Goal: Task Accomplishment & Management: Use online tool/utility

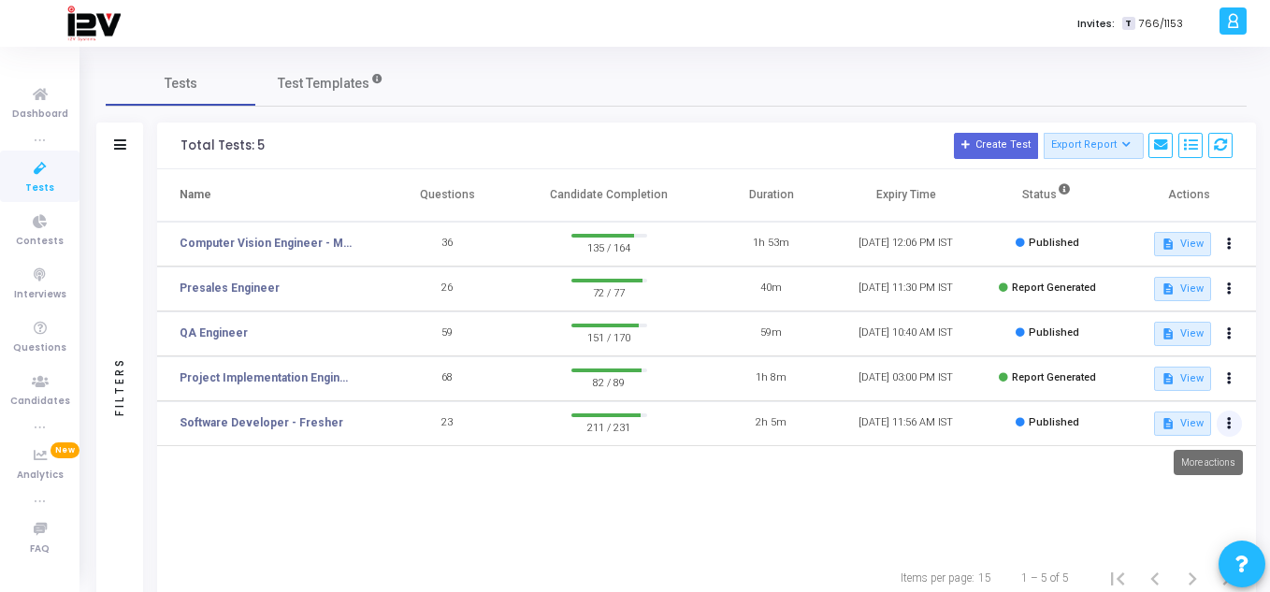
click at [1228, 419] on icon at bounding box center [1229, 423] width 5 height 9
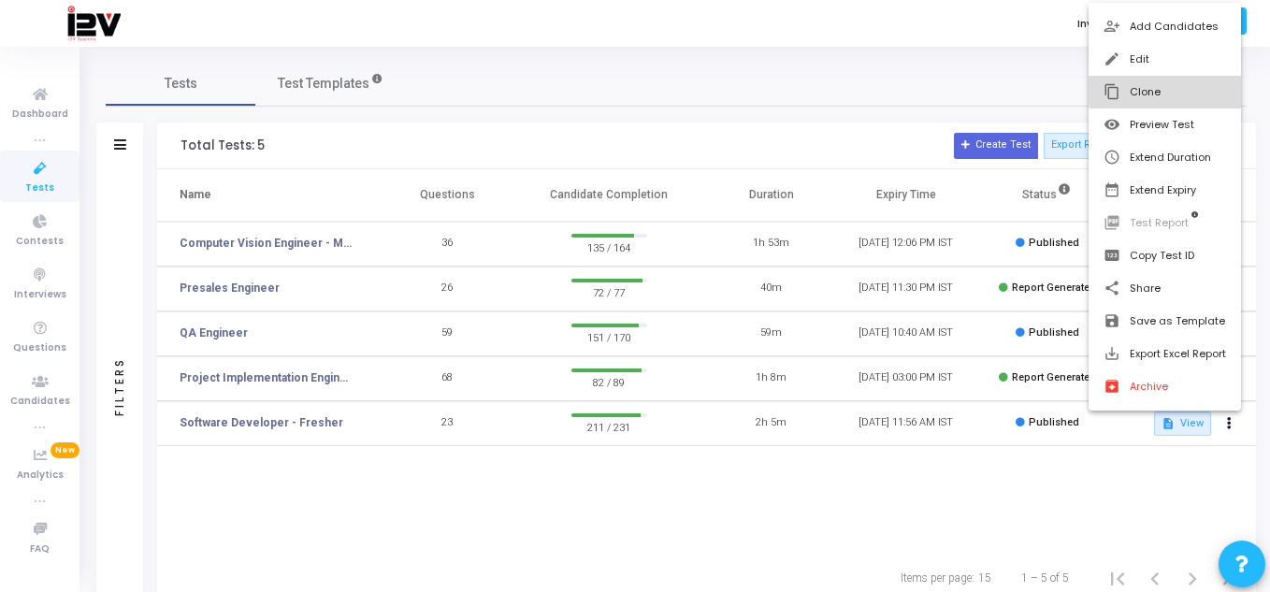
click at [1165, 92] on button "content_copy Clone" at bounding box center [1164, 92] width 152 height 33
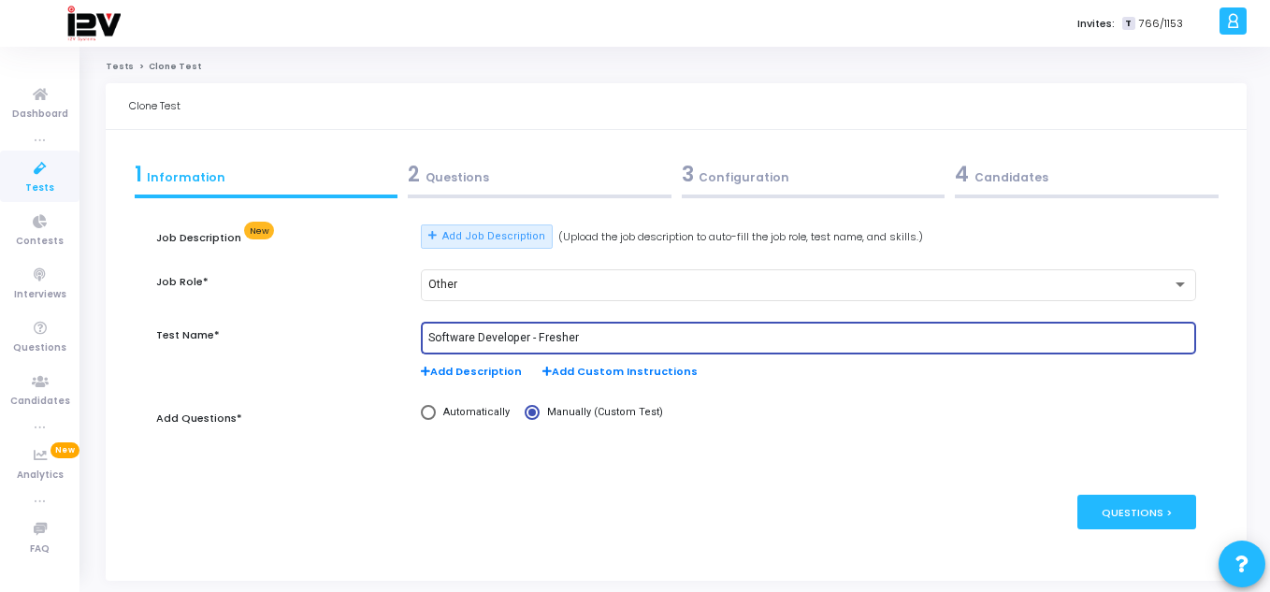
click at [586, 341] on input "Software Developer - Fresher" at bounding box center [807, 338] width 759 height 13
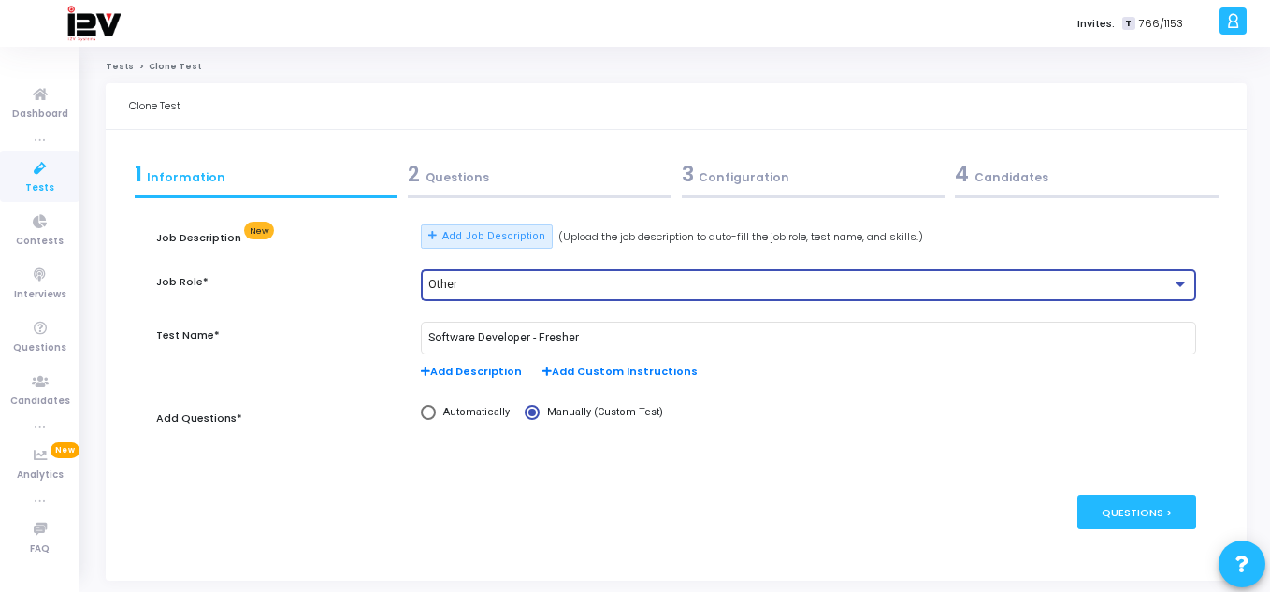
click at [666, 280] on div "Other" at bounding box center [799, 285] width 742 height 13
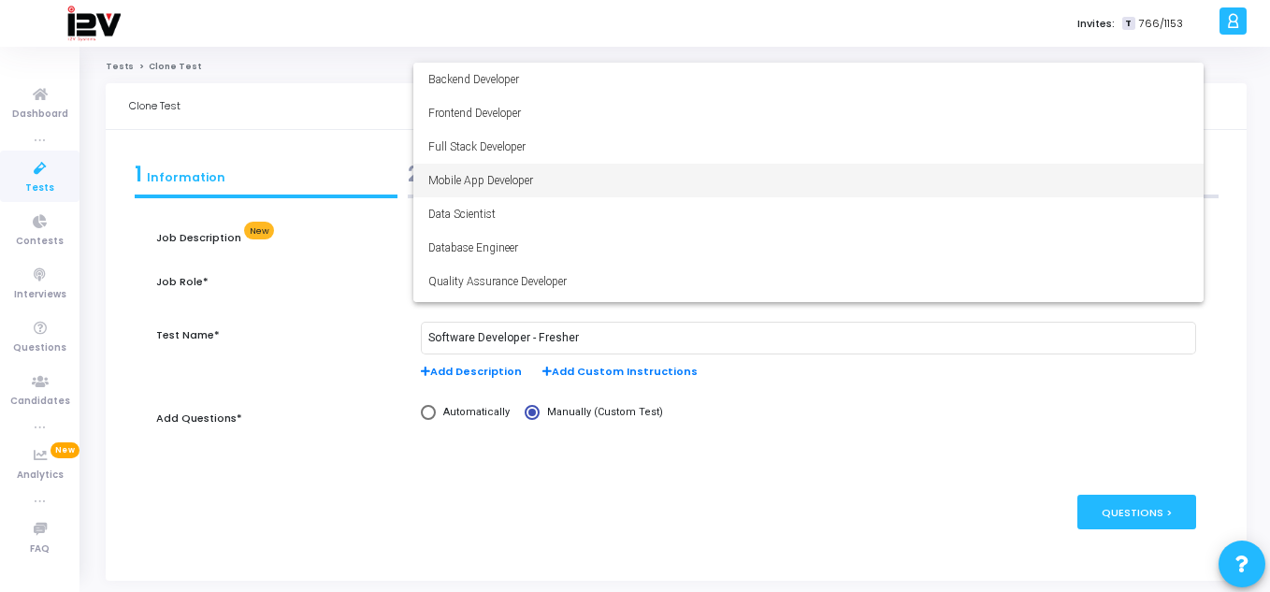
scroll to position [131, 0]
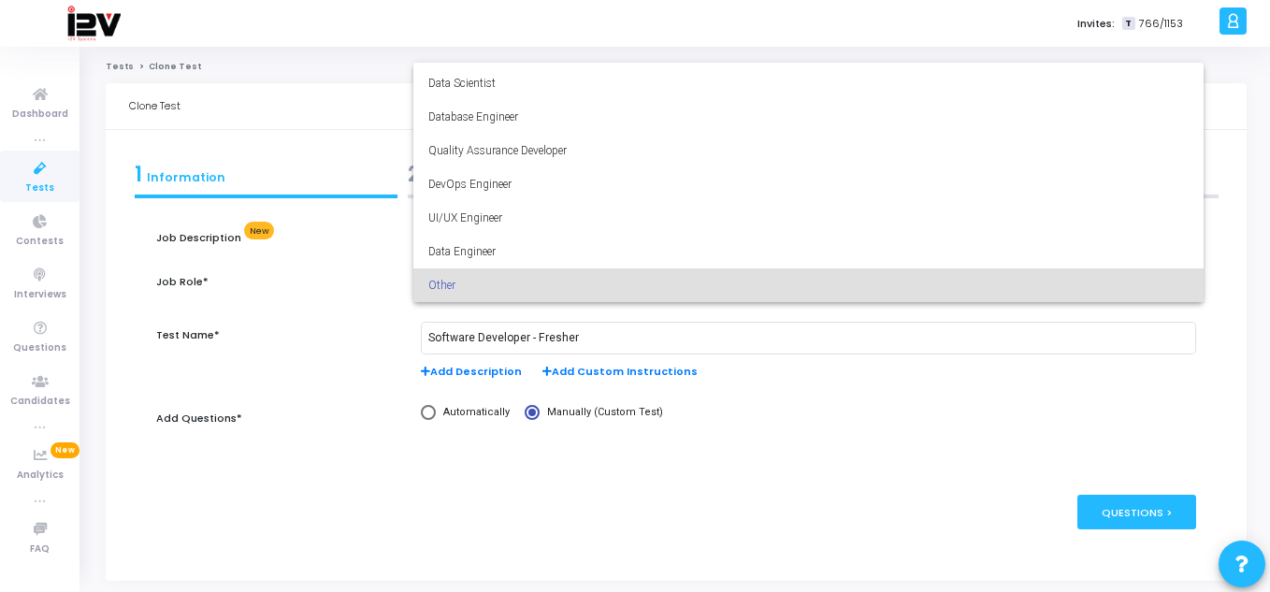
click at [309, 343] on div at bounding box center [635, 296] width 1270 height 592
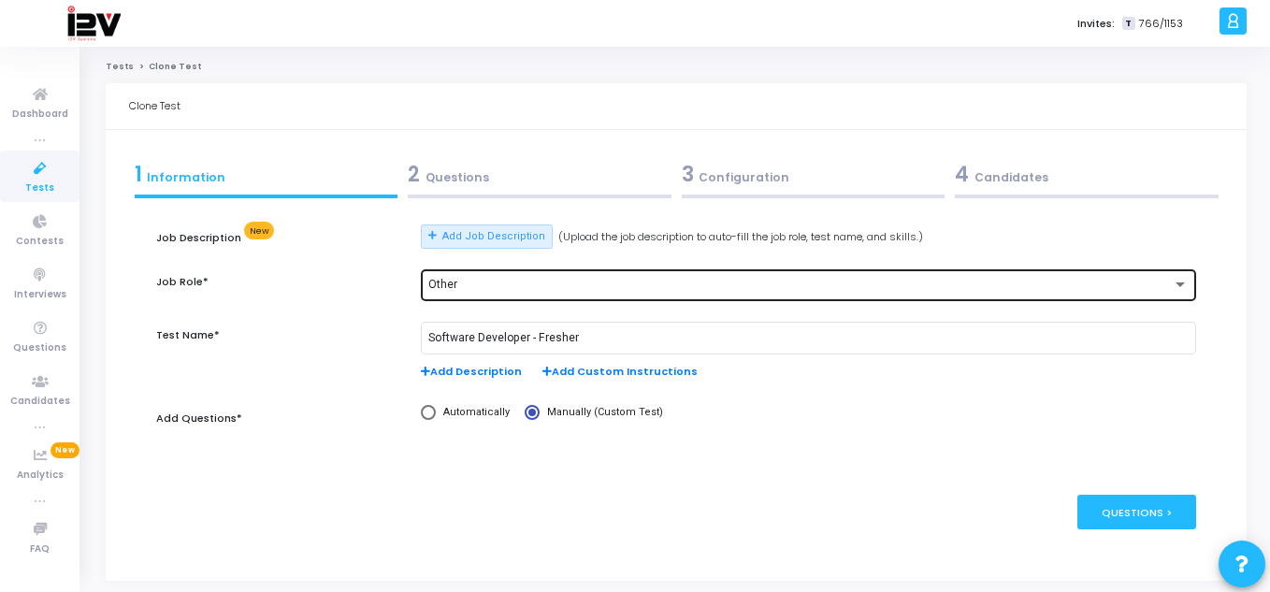
click at [686, 280] on div "Other" at bounding box center [799, 285] width 742 height 13
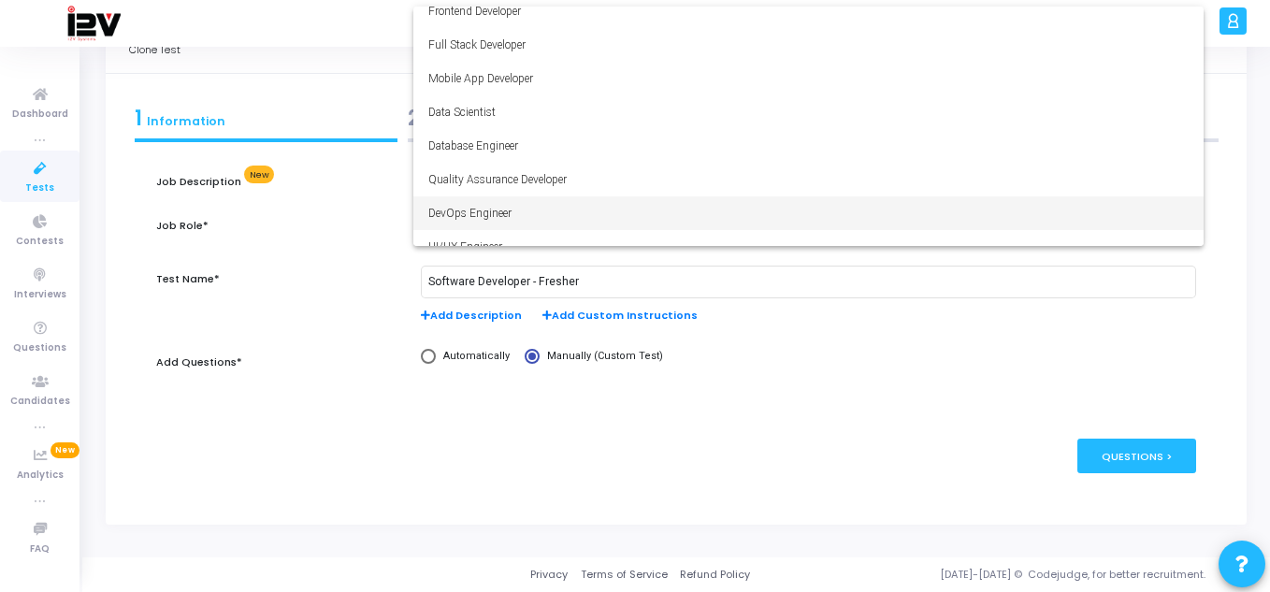
scroll to position [0, 0]
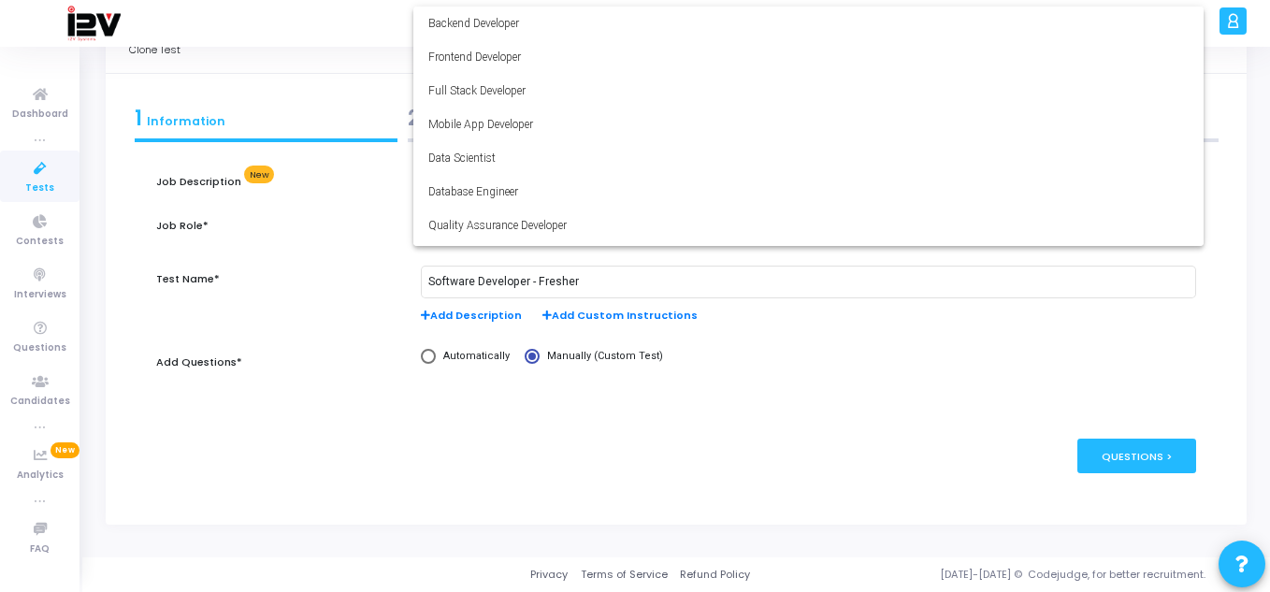
click at [320, 248] on div at bounding box center [635, 296] width 1270 height 592
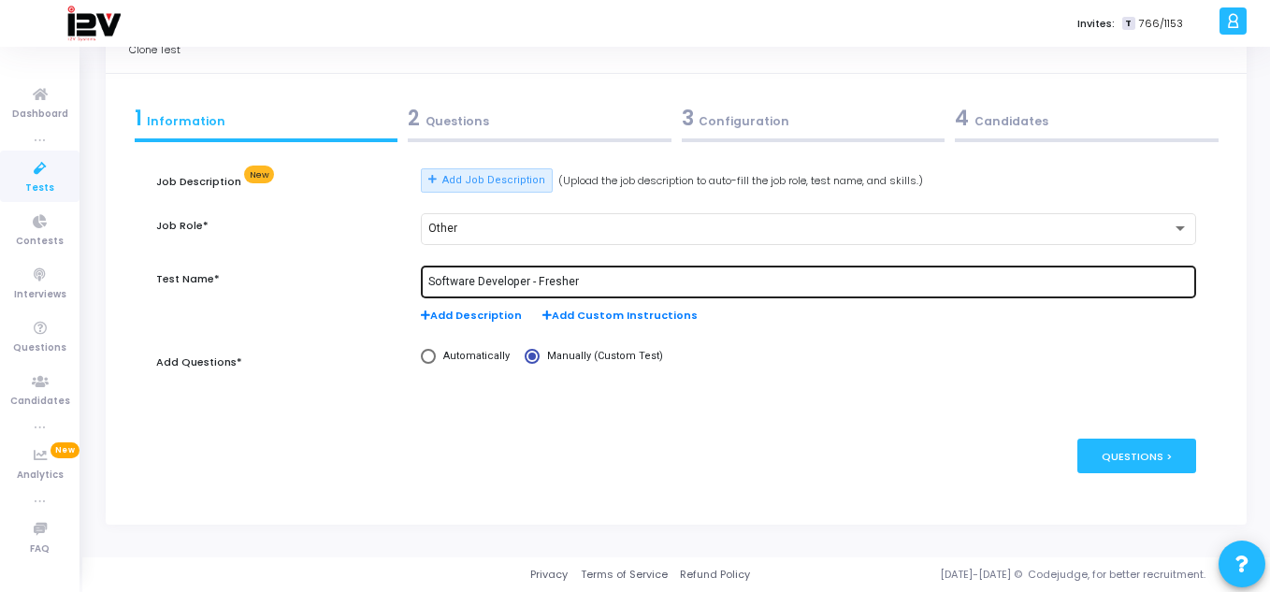
click at [919, 273] on div "Software Developer - Fresher" at bounding box center [807, 281] width 759 height 35
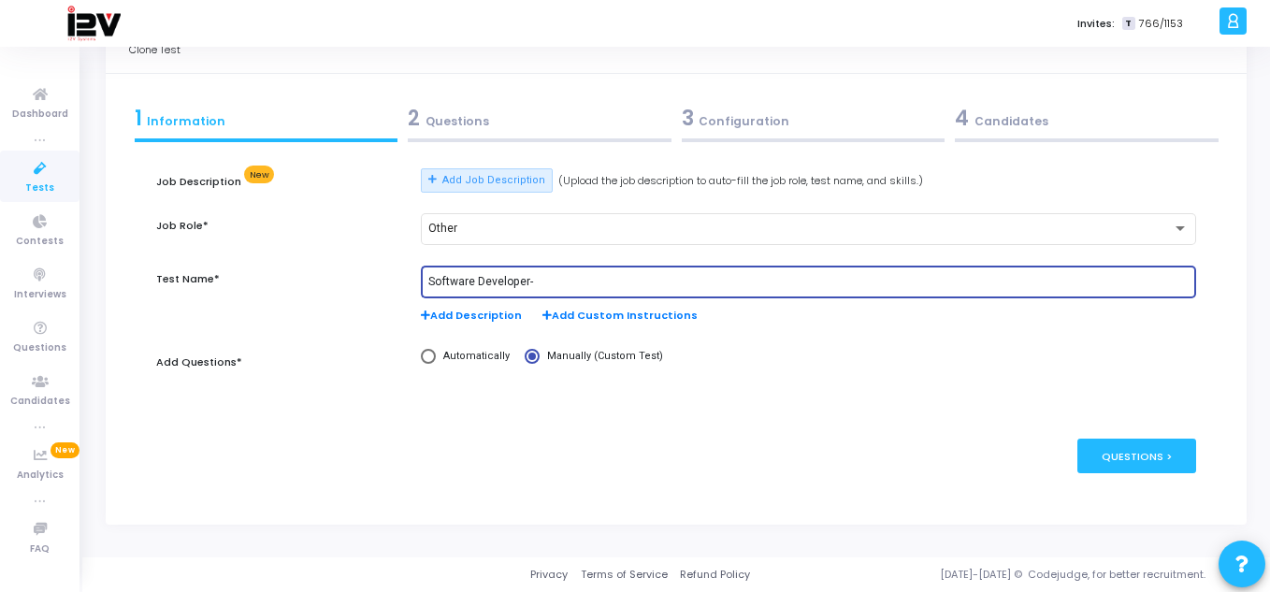
type input "Software Developer-"
